Goal: Check status: Check status

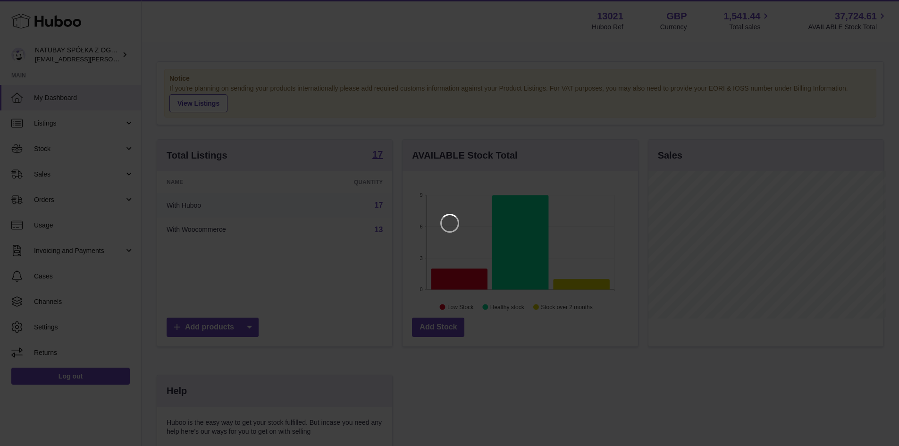
scroll to position [147, 238]
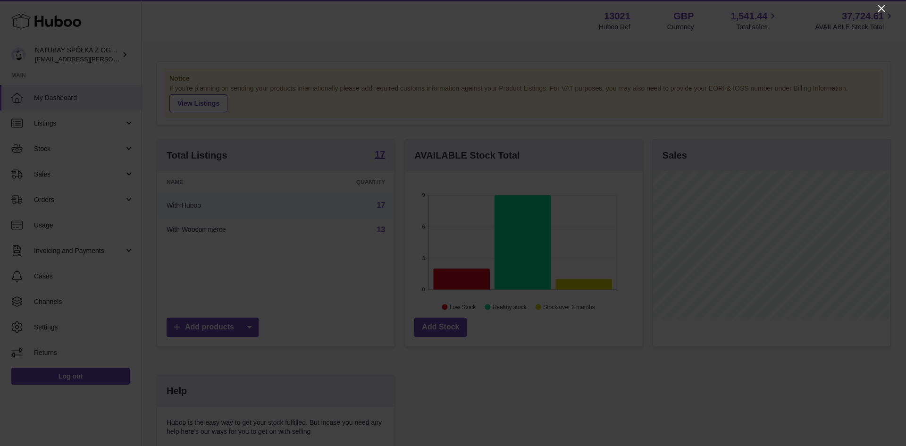
click at [882, 4] on icon "Close" at bounding box center [881, 8] width 11 height 11
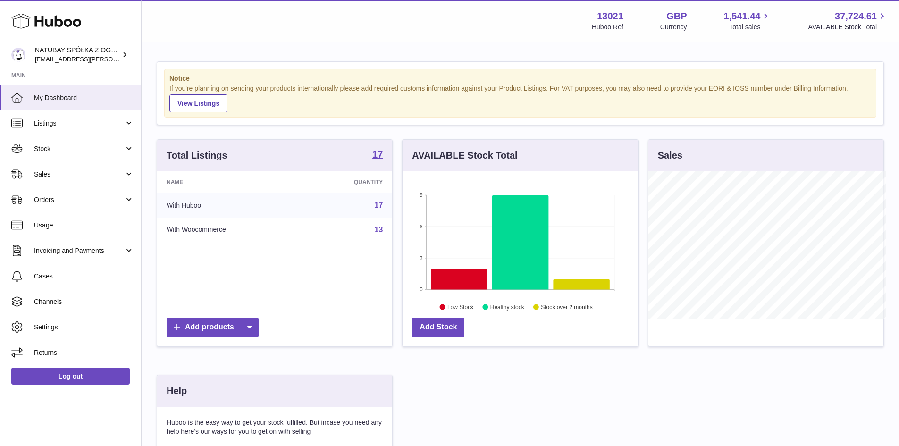
scroll to position [471858, 471770]
click at [92, 175] on span "Sales" at bounding box center [79, 174] width 90 height 9
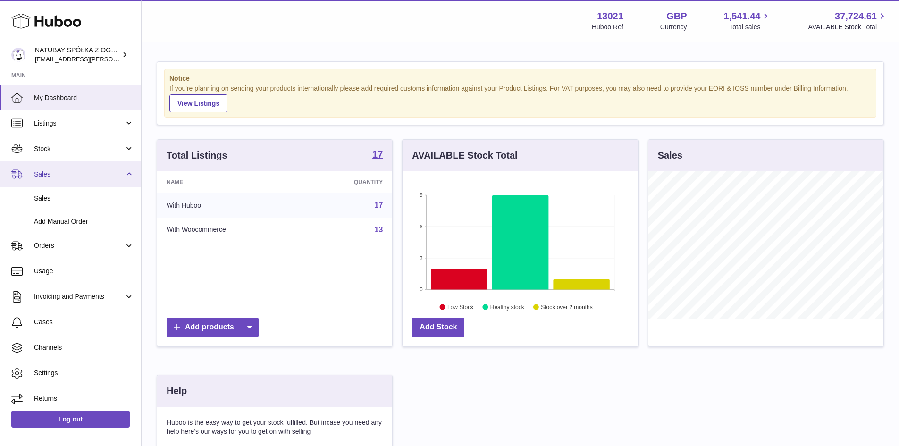
click at [93, 174] on span "Sales" at bounding box center [79, 174] width 90 height 9
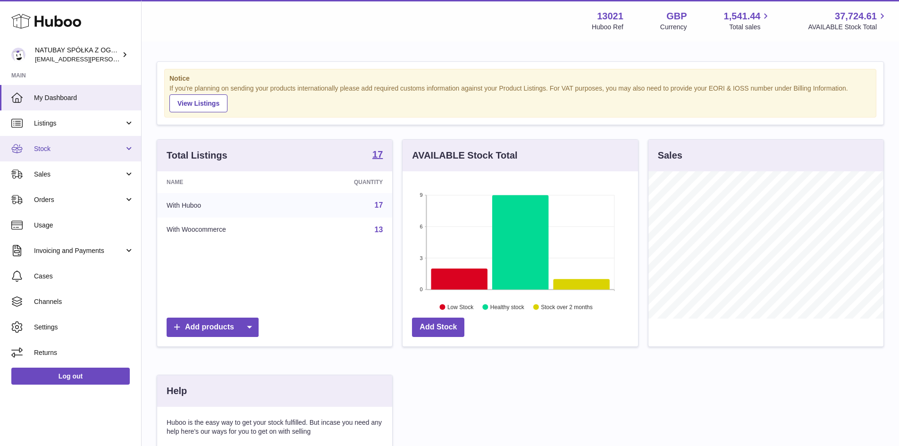
click at [90, 155] on link "Stock" at bounding box center [70, 148] width 141 height 25
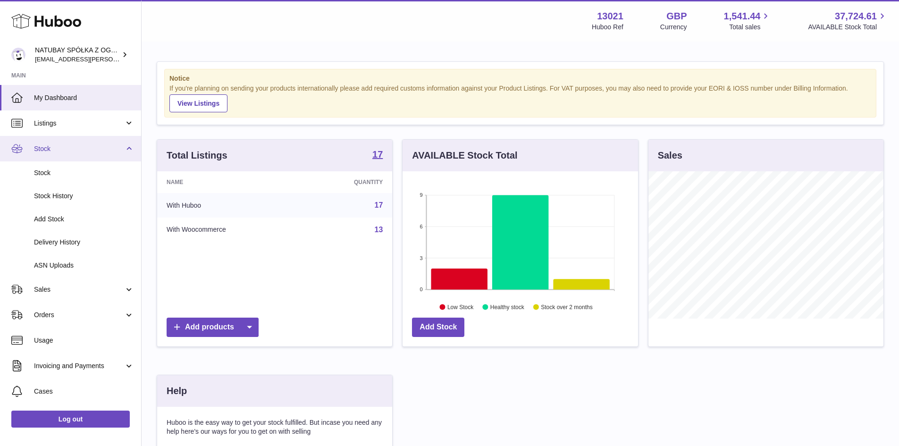
click at [88, 150] on span "Stock" at bounding box center [79, 148] width 90 height 9
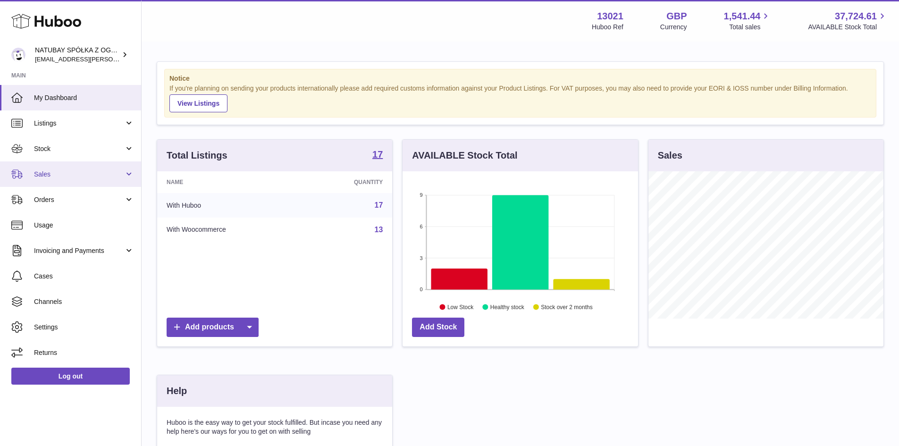
click at [85, 173] on ul "My Dashboard Listings Not with Huboo Listings with Huboo Bundles Stock Stock St…" at bounding box center [70, 225] width 141 height 280
click at [85, 172] on span "Sales" at bounding box center [79, 174] width 90 height 9
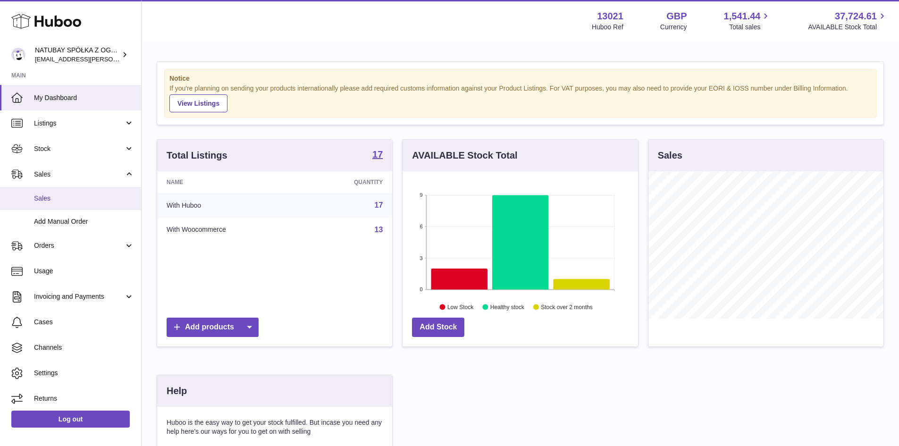
click at [89, 197] on span "Sales" at bounding box center [84, 198] width 100 height 9
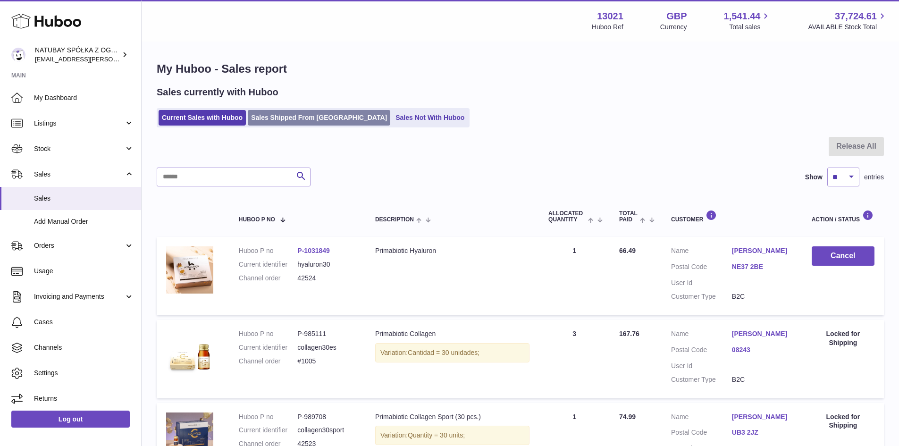
click at [276, 124] on link "Sales Shipped From [GEOGRAPHIC_DATA]" at bounding box center [319, 118] width 143 height 16
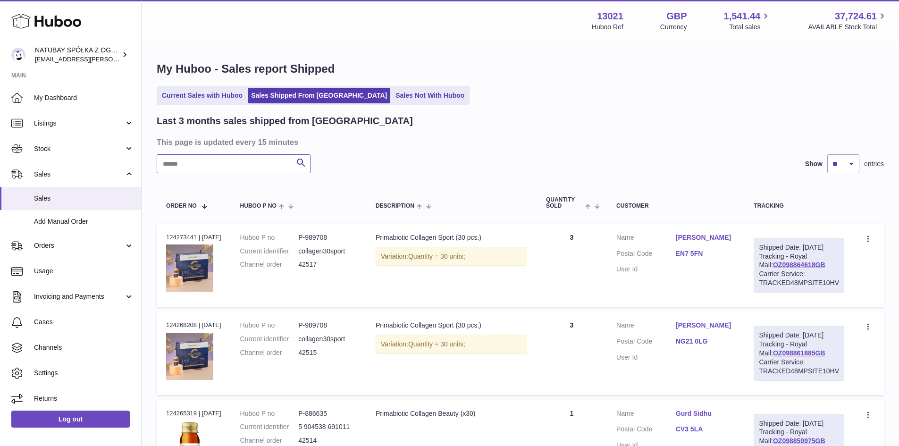
click at [209, 163] on input "text" at bounding box center [234, 163] width 154 height 19
paste input "**********"
type input "**********"
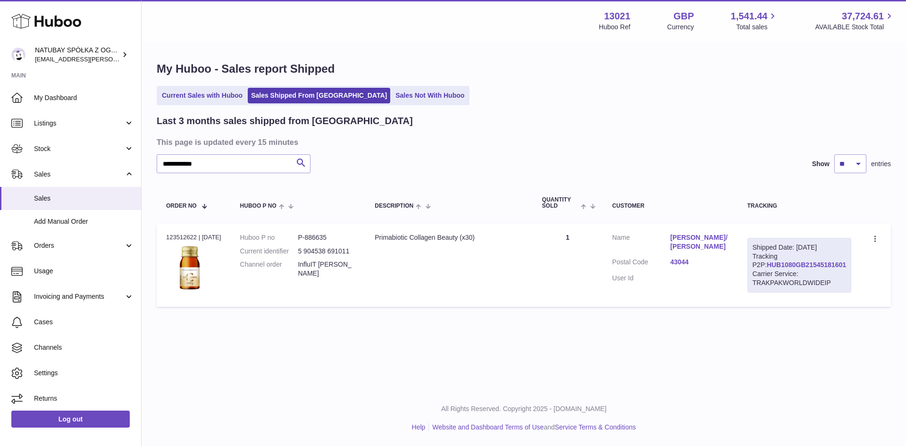
click at [779, 269] on link "HUB1080GB21545181601" at bounding box center [806, 265] width 79 height 8
drag, startPoint x: 846, startPoint y: 273, endPoint x: 768, endPoint y: 277, distance: 78.0
click at [768, 277] on div "Shipped Date: 26th Aug 2025 Tracking P2P: HUB1080GB21545181601 Carrier Service:…" at bounding box center [800, 265] width 104 height 55
copy link "HUB1080GB21545181601"
click at [701, 241] on link "Juliet Kuksa/Carlos Cuesta" at bounding box center [699, 242] width 58 height 18
